Goal: Navigation & Orientation: Find specific page/section

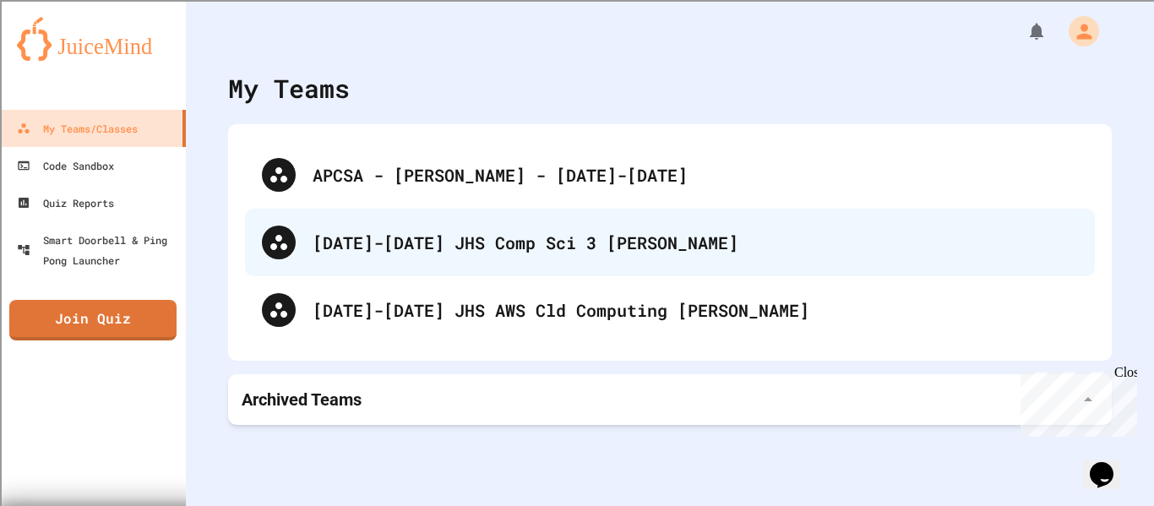
click at [478, 248] on div "[DATE]-[DATE] JHS Comp Sci 3 [PERSON_NAME]" at bounding box center [696, 242] width 766 height 25
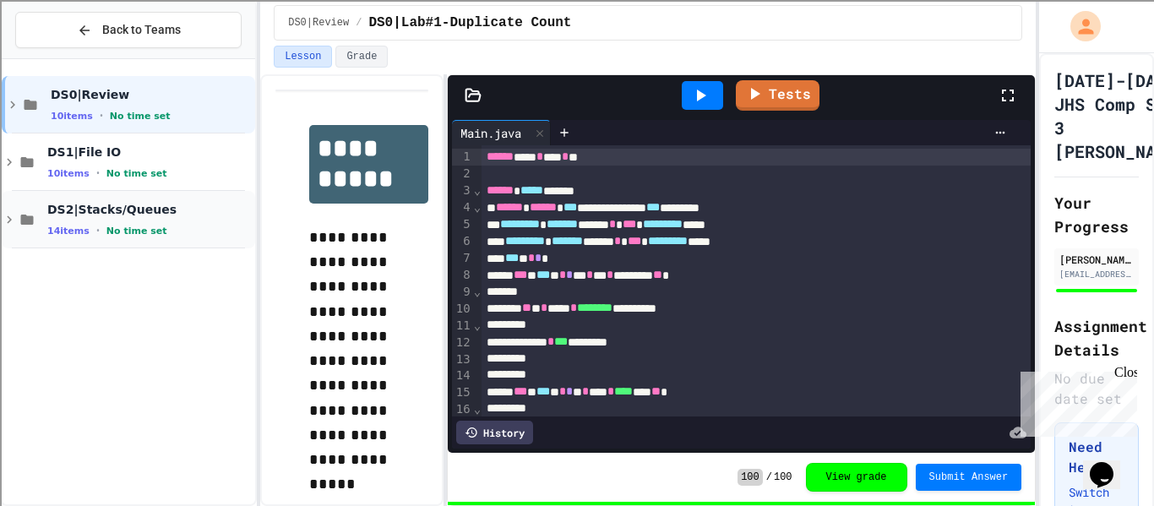
click at [181, 212] on span "DS2|Stacks/Queues" at bounding box center [149, 209] width 204 height 15
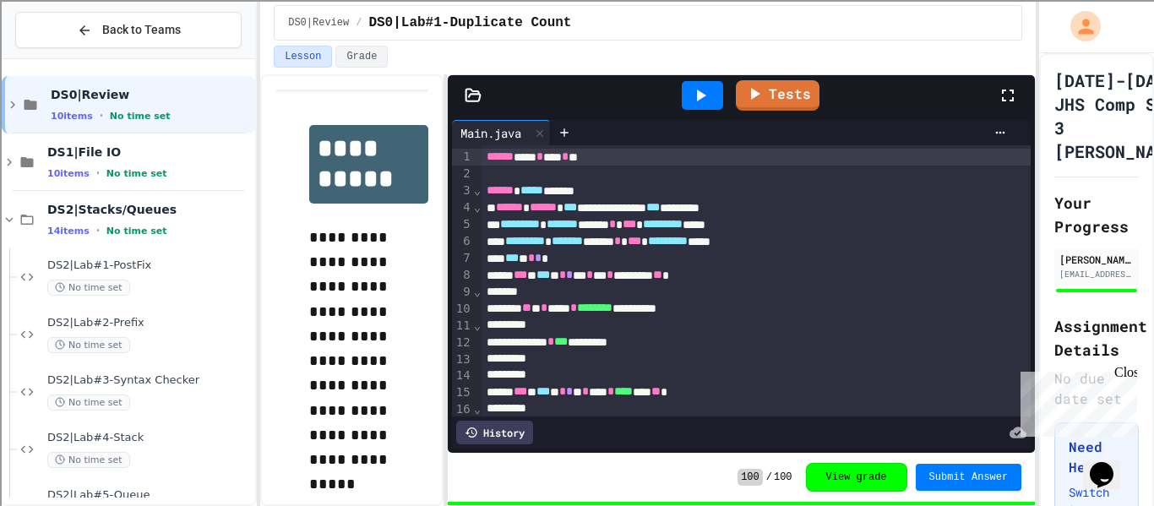
scroll to position [163, 0]
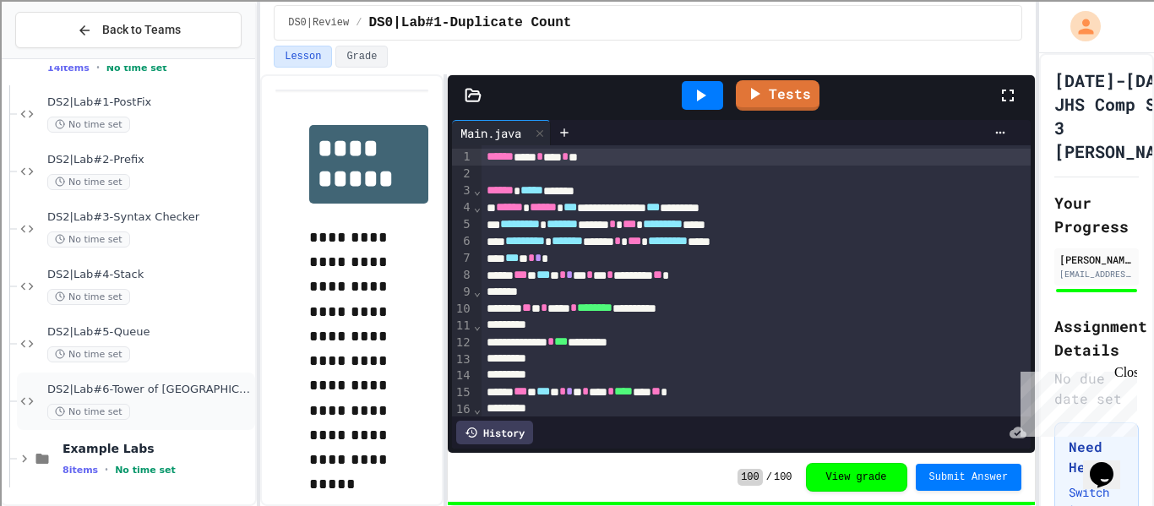
click at [151, 414] on div "No time set" at bounding box center [149, 412] width 204 height 16
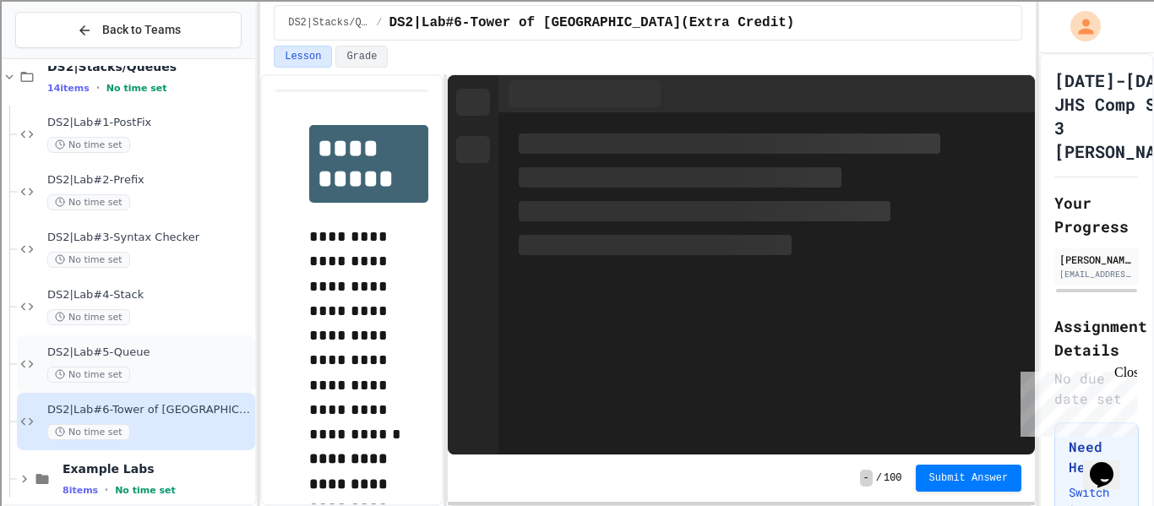
scroll to position [163, 0]
